Goal: Find specific page/section: Find specific page/section

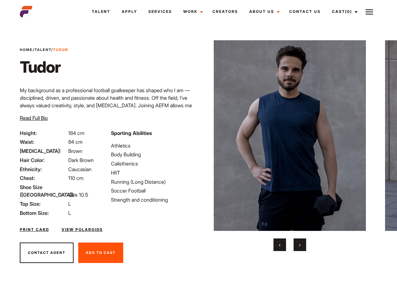
click at [344, 12] on link "Cast (0)" at bounding box center [344, 11] width 35 height 17
click at [370, 12] on img at bounding box center [370, 12] width 8 height 8
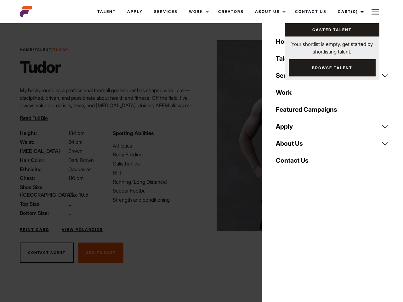
click at [290, 146] on img at bounding box center [292, 135] width 153 height 191
click at [199, 136] on div "Sporting Abilities Athletics Body Building Calisthenics HIIT Running (Long Dist…" at bounding box center [155, 172] width 92 height 87
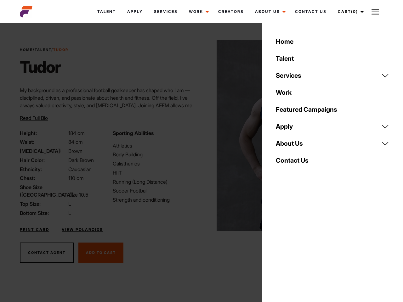
click at [280, 245] on button "‹" at bounding box center [283, 244] width 13 height 13
click at [300, 245] on button "›" at bounding box center [304, 244] width 13 height 13
